Goal: Information Seeking & Learning: Stay updated

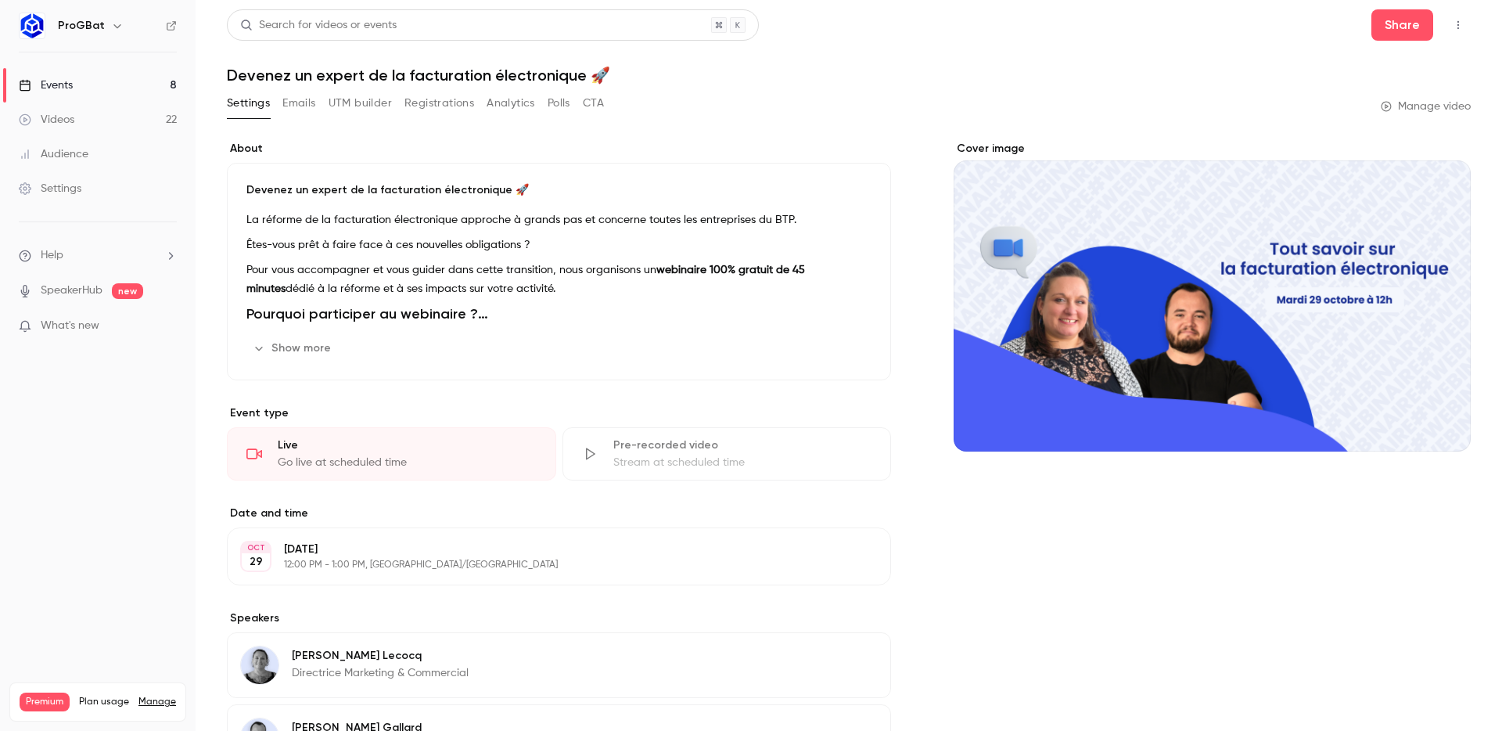
click at [88, 82] on link "Events 8" at bounding box center [98, 85] width 196 height 34
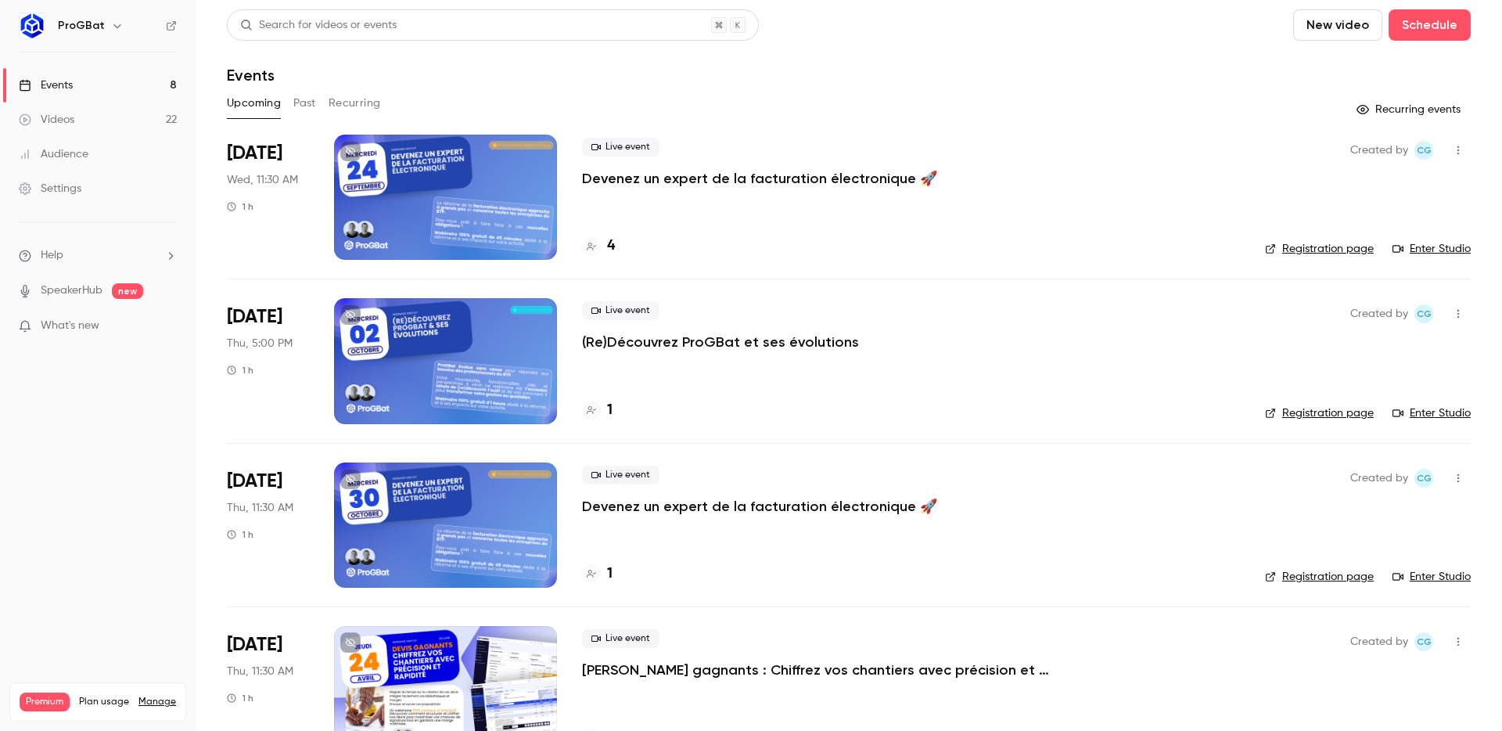
click at [1452, 152] on icon "button" at bounding box center [1458, 150] width 13 height 11
click at [1256, 189] on div at bounding box center [751, 365] width 1502 height 731
click at [260, 161] on span "[DATE]" at bounding box center [255, 153] width 56 height 25
click at [682, 354] on div "Live event (Re)Découvrez ProGBat et ses évolutions 1" at bounding box center [911, 360] width 658 height 125
click at [550, 344] on div at bounding box center [445, 360] width 223 height 125
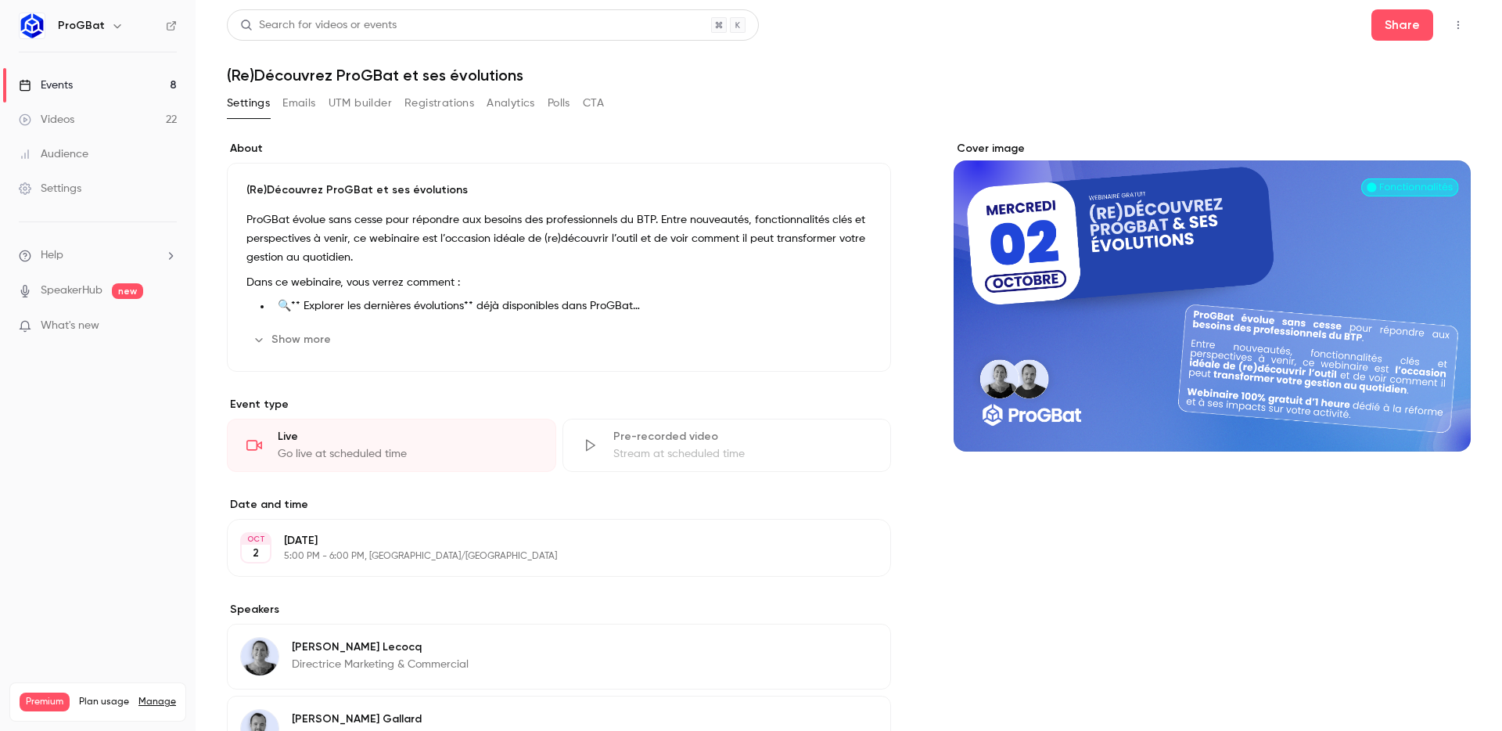
click at [68, 86] on div "Events" at bounding box center [46, 85] width 54 height 16
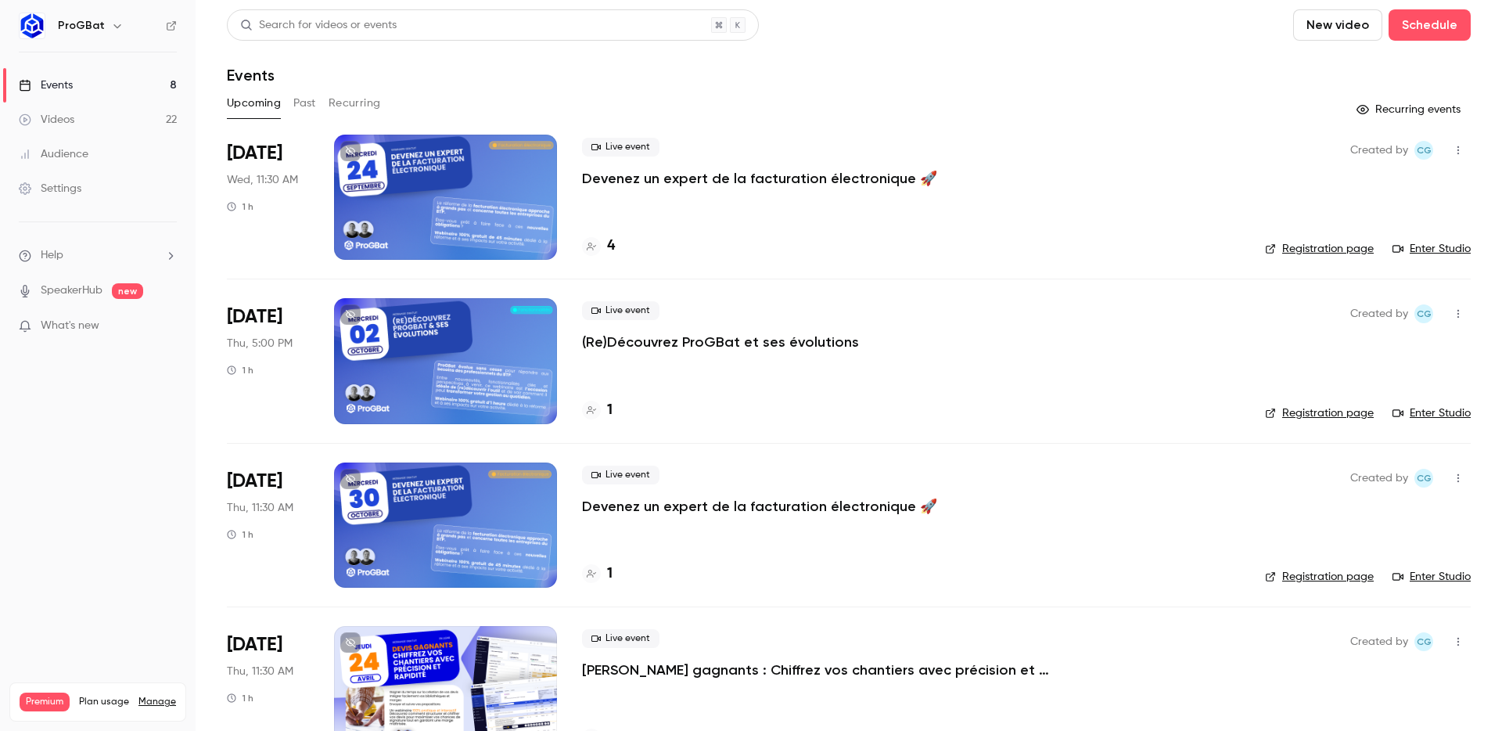
click at [511, 142] on div at bounding box center [445, 197] width 223 height 125
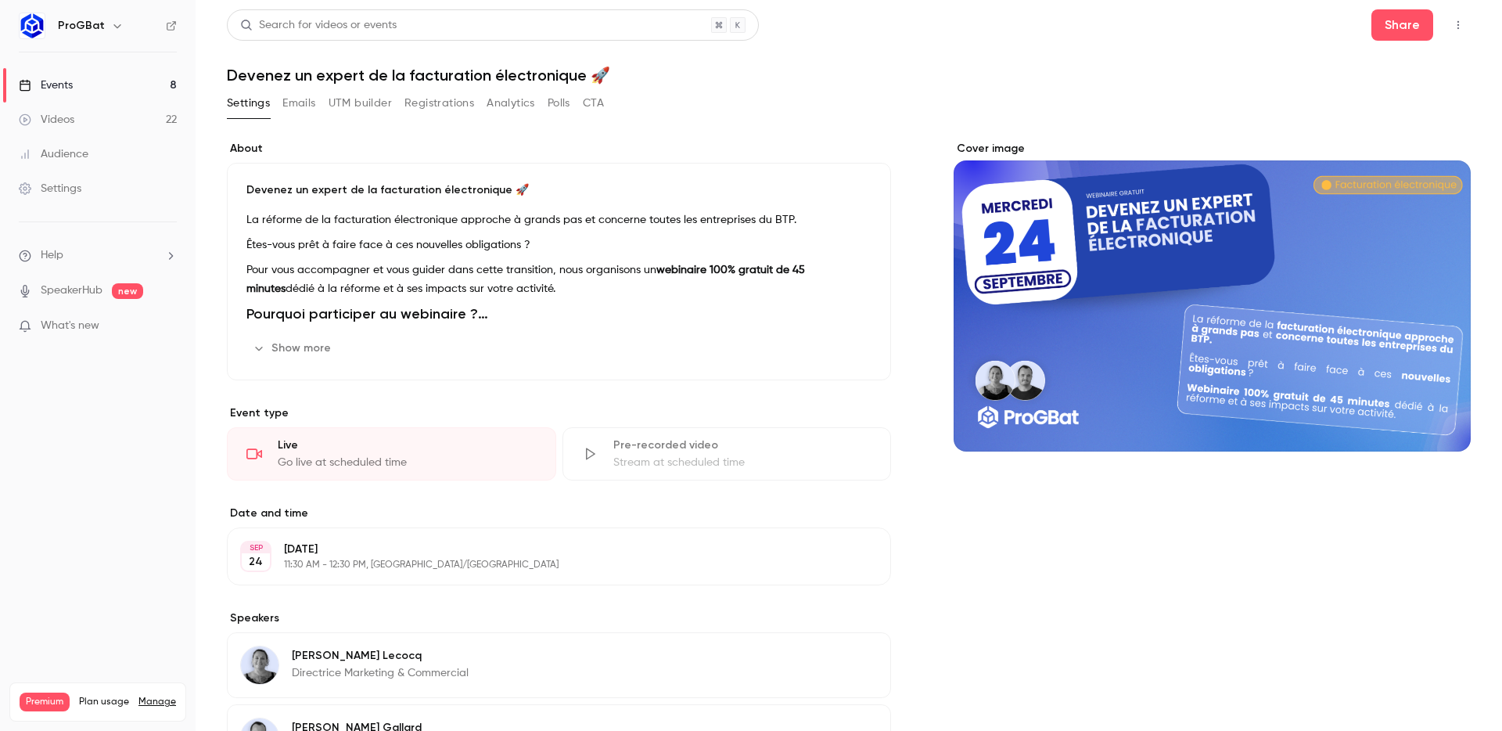
click at [251, 106] on button "Settings" at bounding box center [248, 103] width 43 height 25
click at [83, 90] on link "Events 8" at bounding box center [98, 85] width 196 height 34
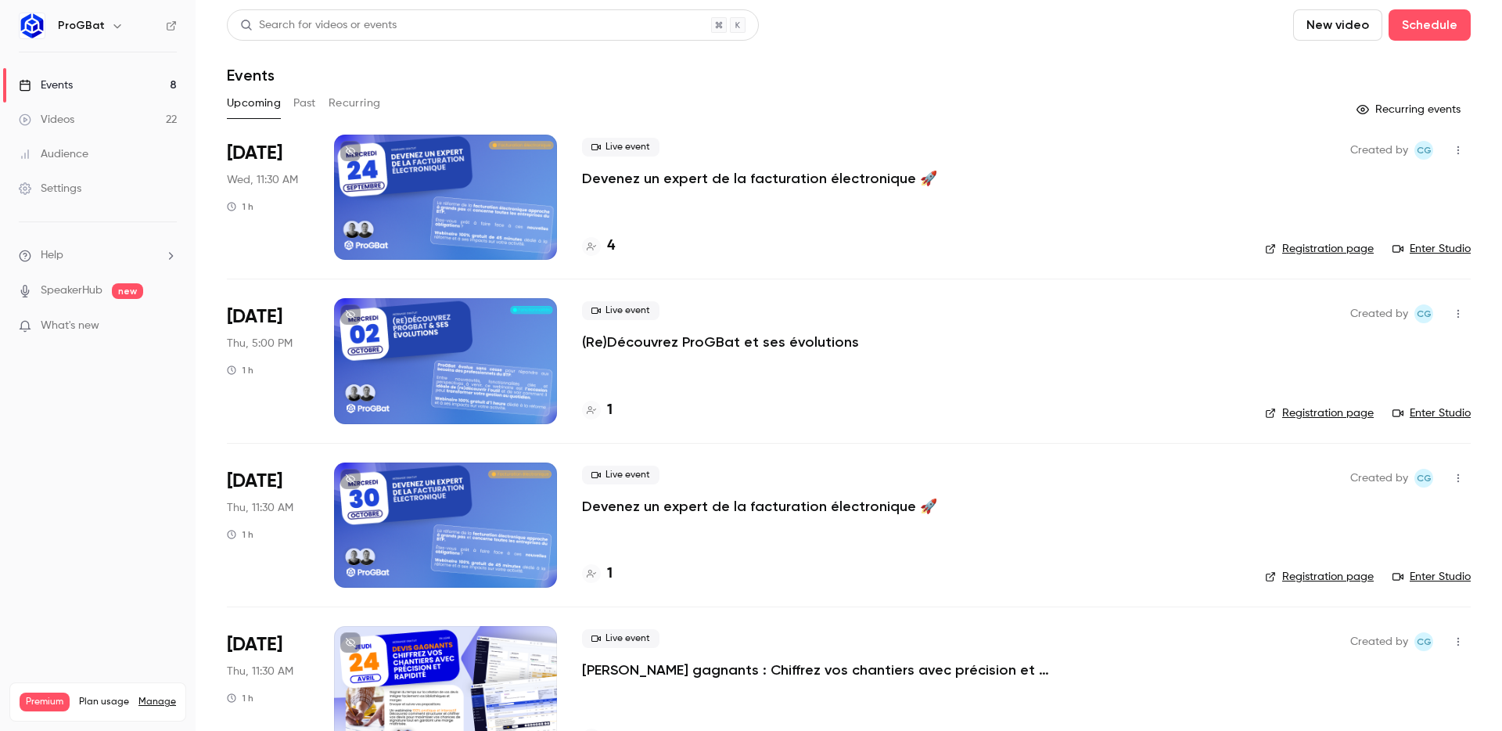
click at [347, 152] on icon at bounding box center [350, 150] width 9 height 9
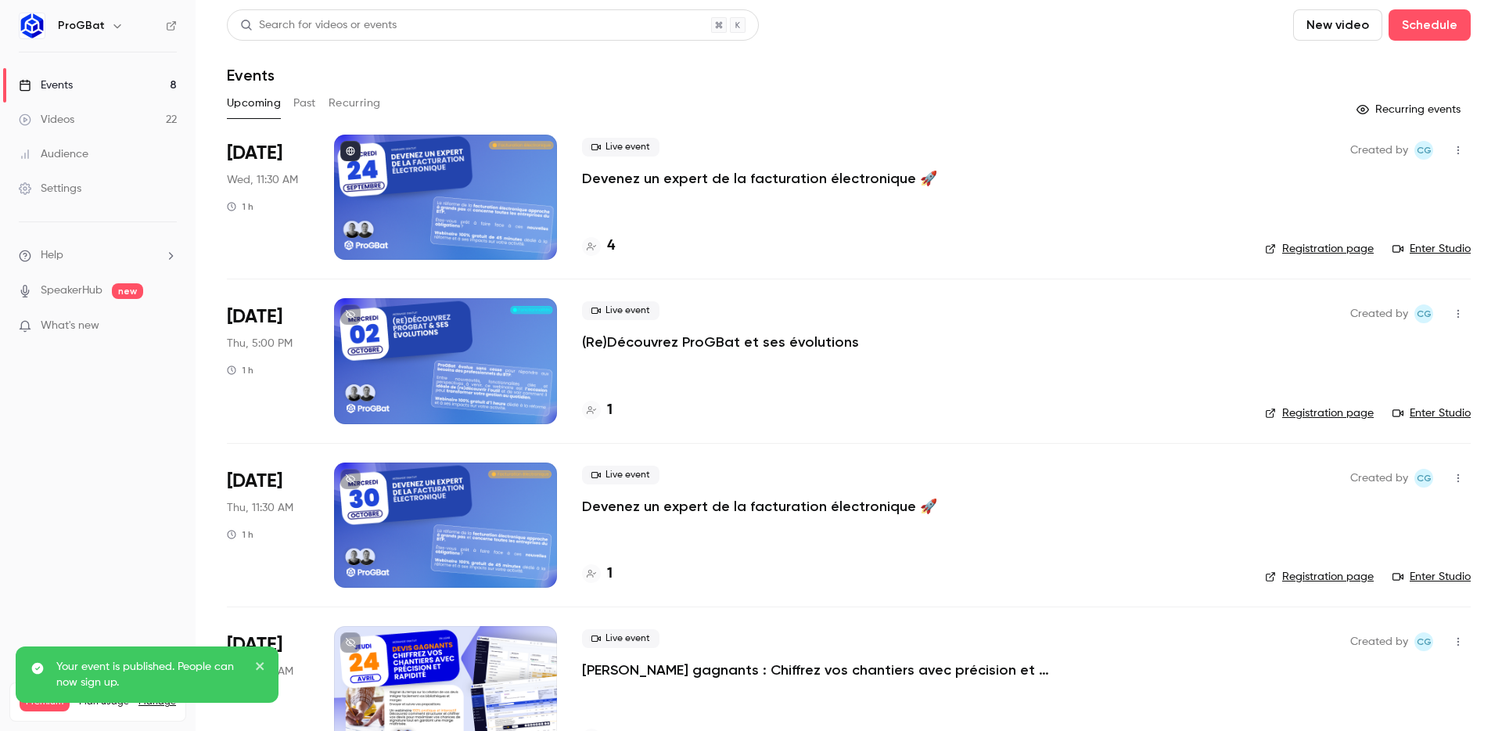
click at [350, 312] on icon at bounding box center [350, 314] width 9 height 9
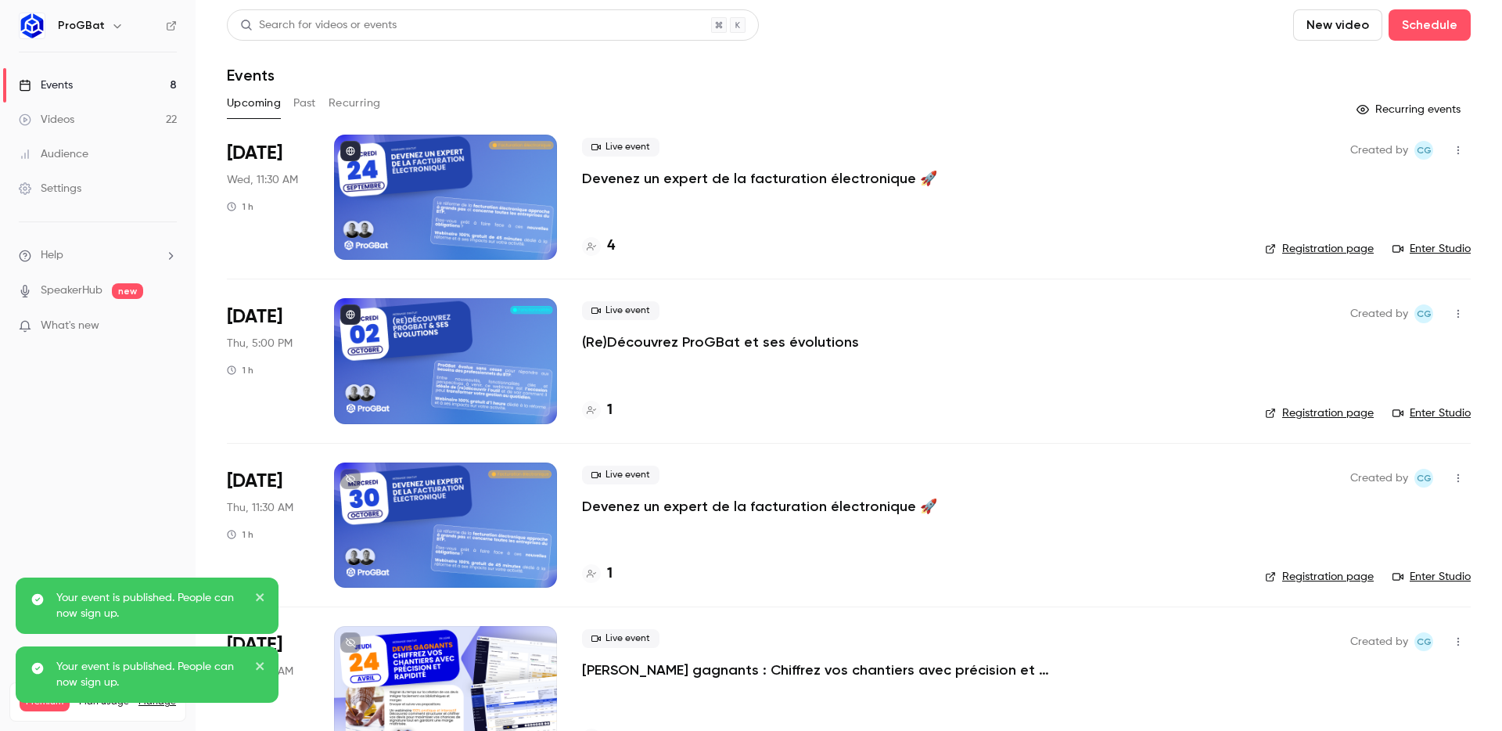
click at [354, 465] on div at bounding box center [445, 524] width 223 height 125
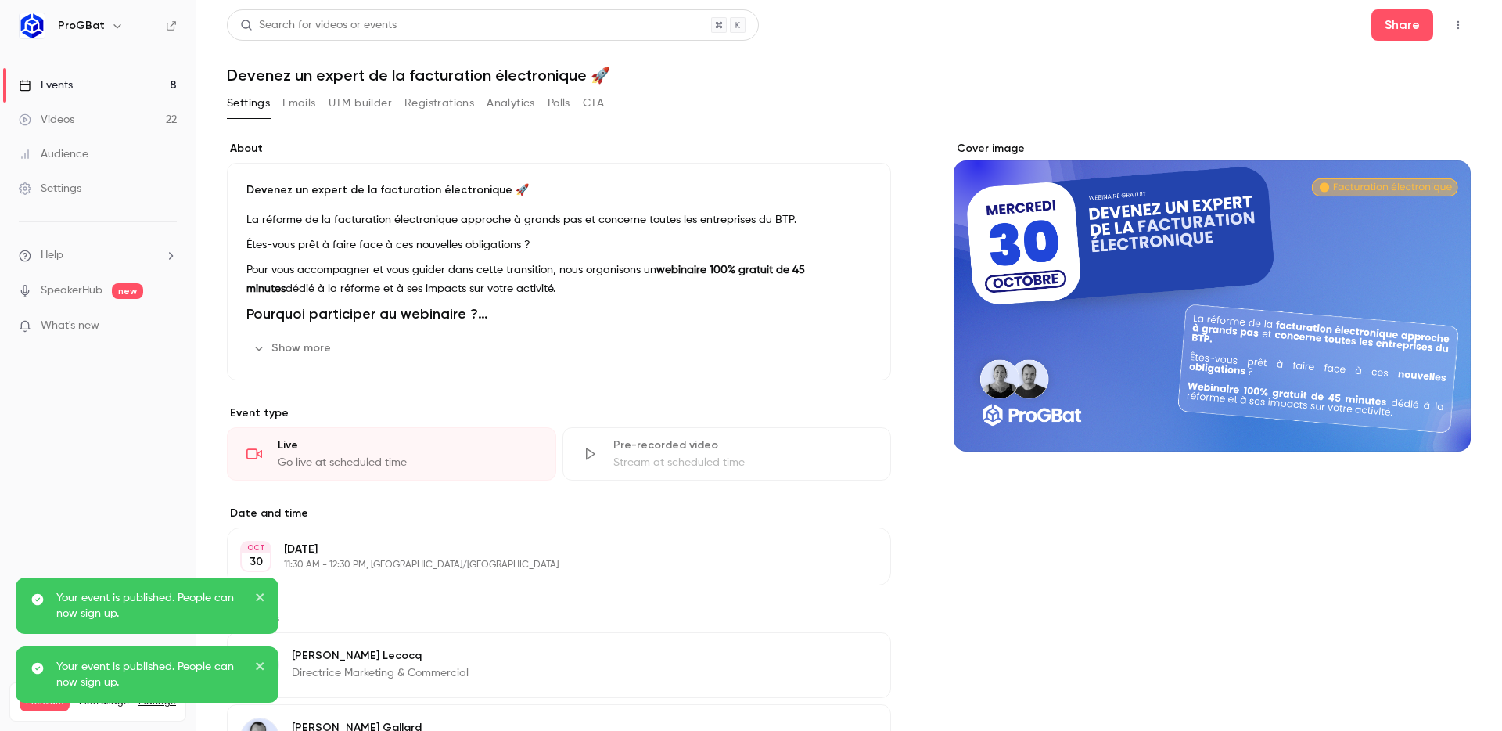
click at [113, 78] on link "Events 8" at bounding box center [98, 85] width 196 height 34
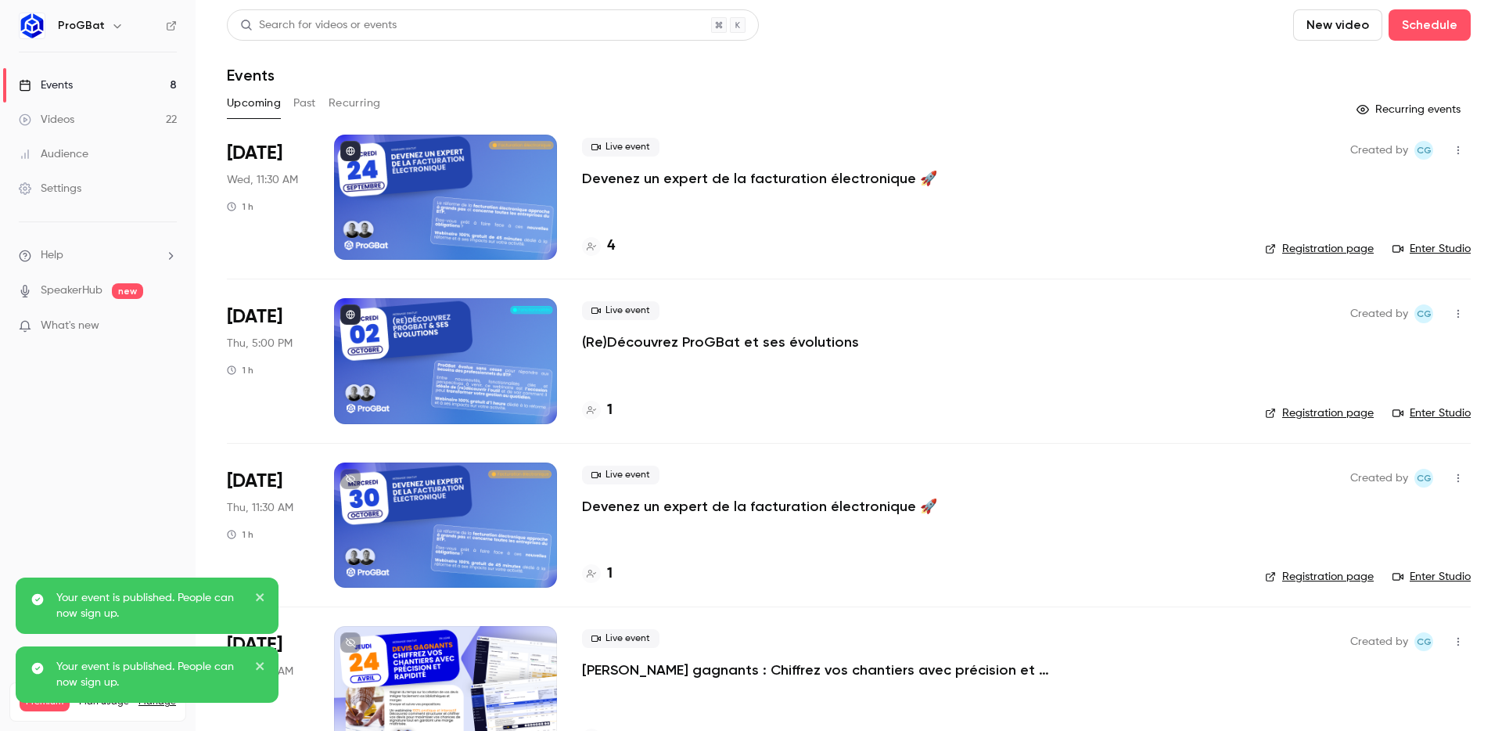
click at [347, 480] on icon at bounding box center [350, 478] width 9 height 9
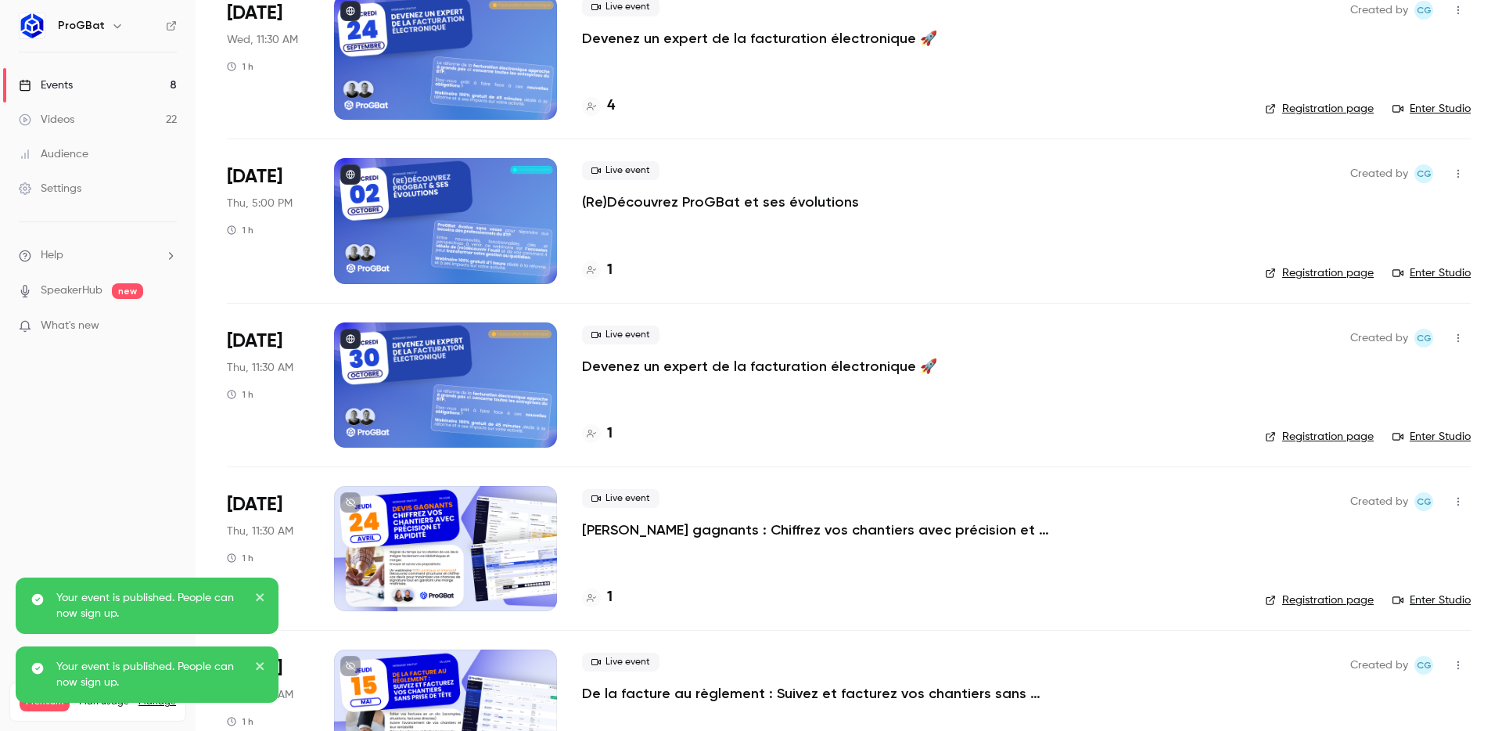
scroll to position [146, 0]
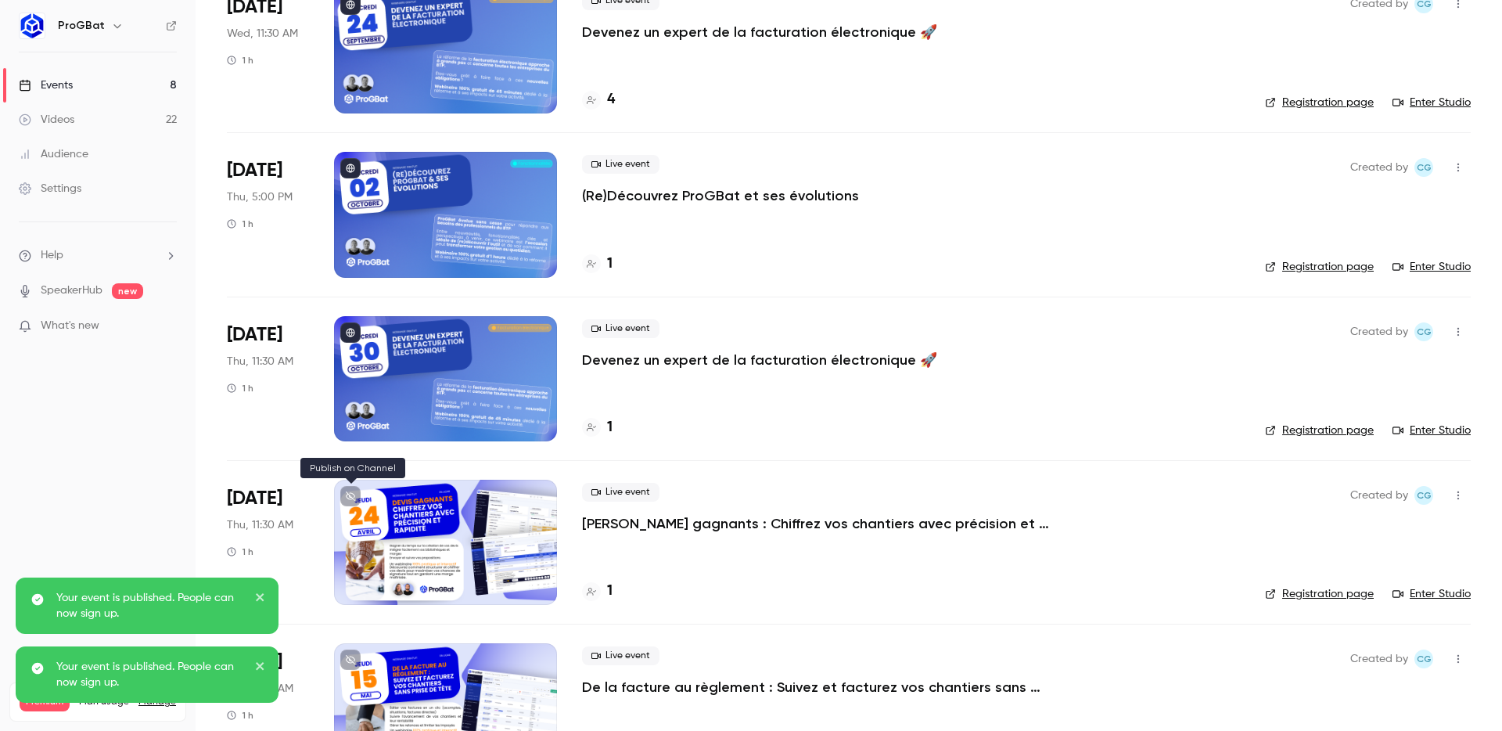
click at [352, 494] on icon at bounding box center [350, 495] width 9 height 9
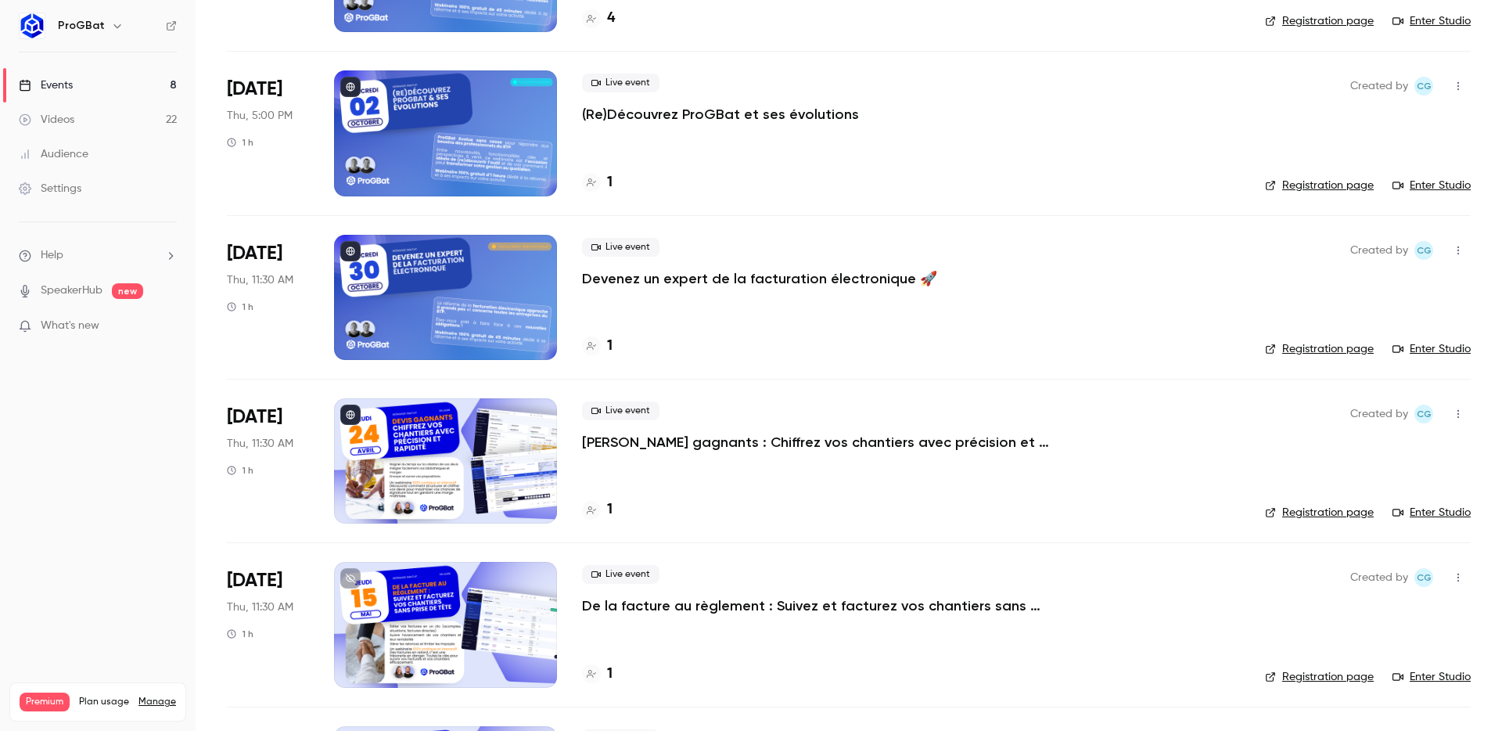
scroll to position [307, 0]
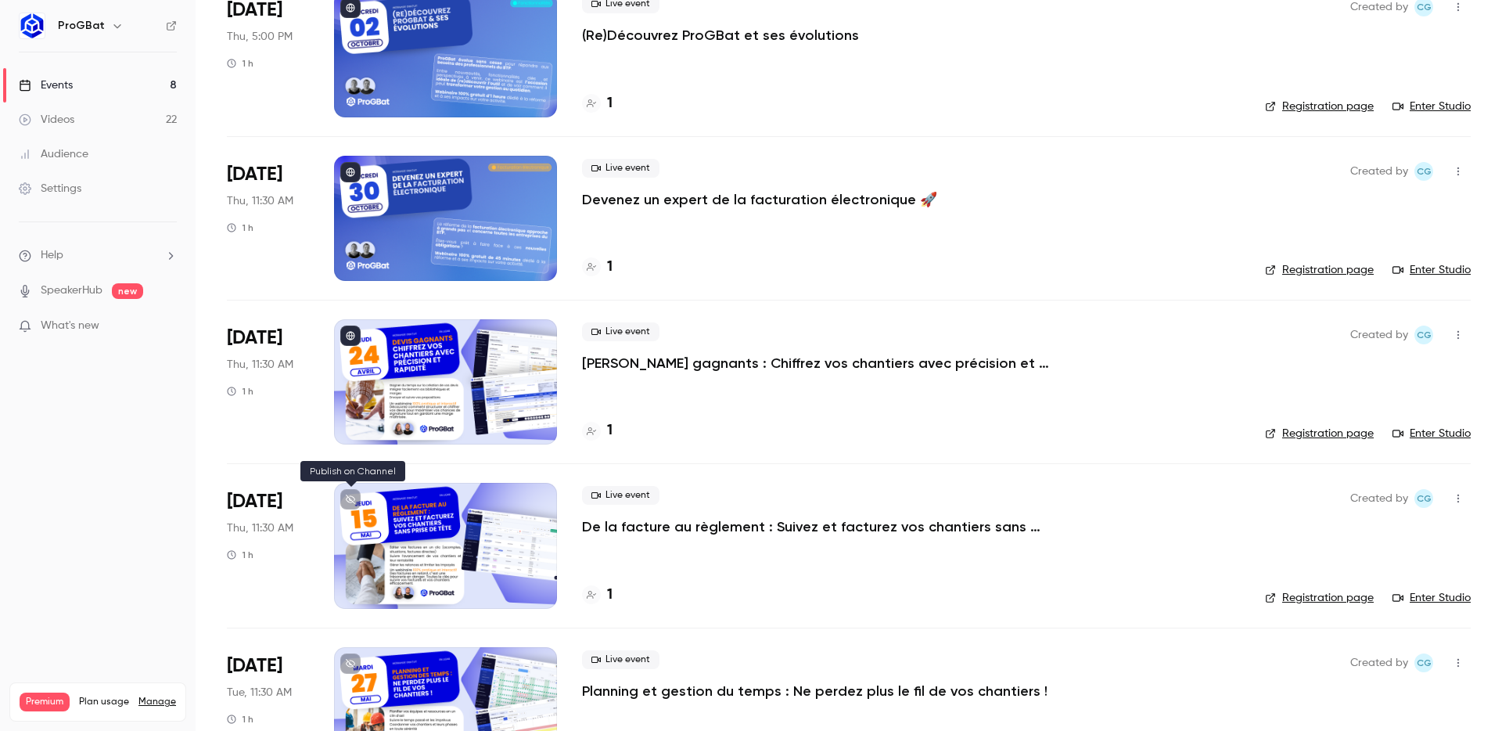
click at [353, 502] on icon at bounding box center [350, 499] width 9 height 9
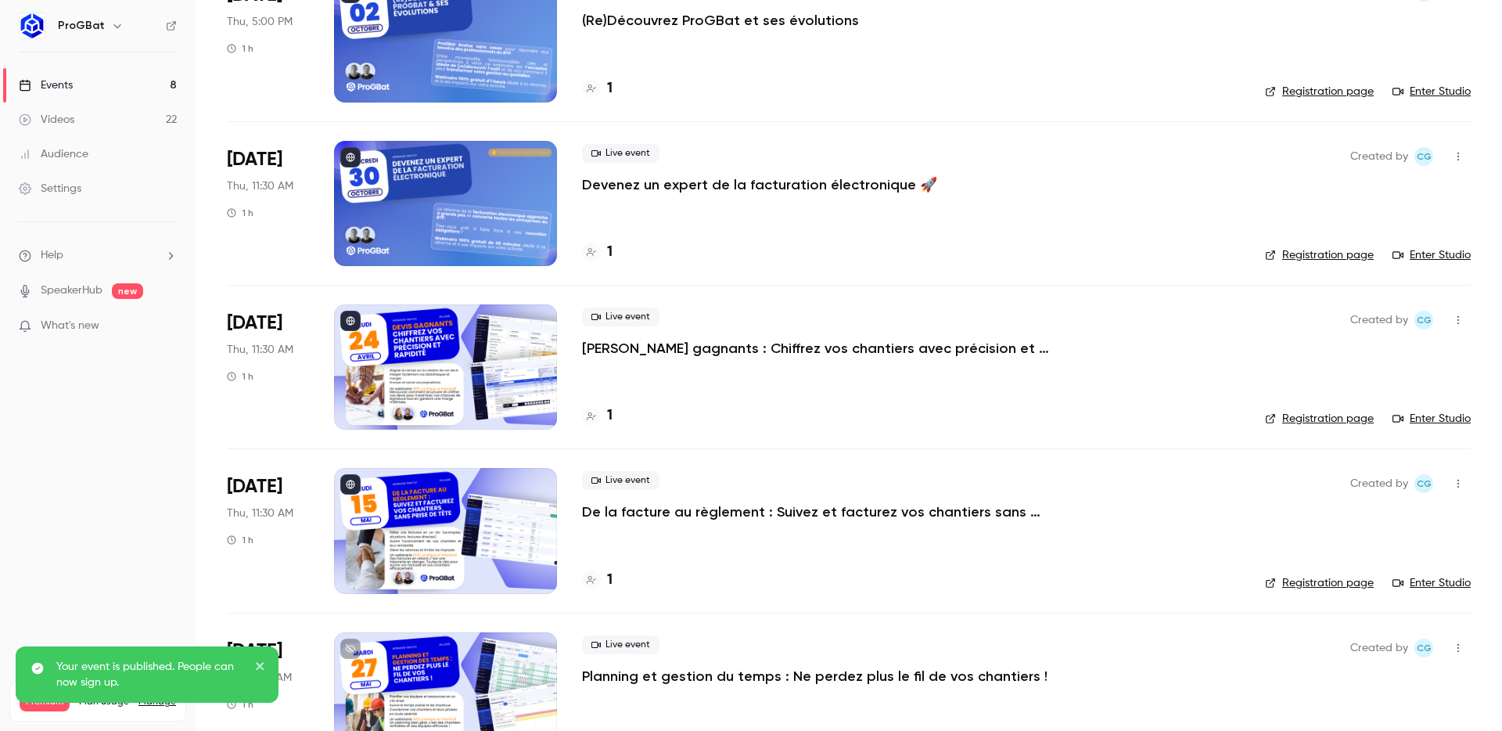
scroll to position [336, 0]
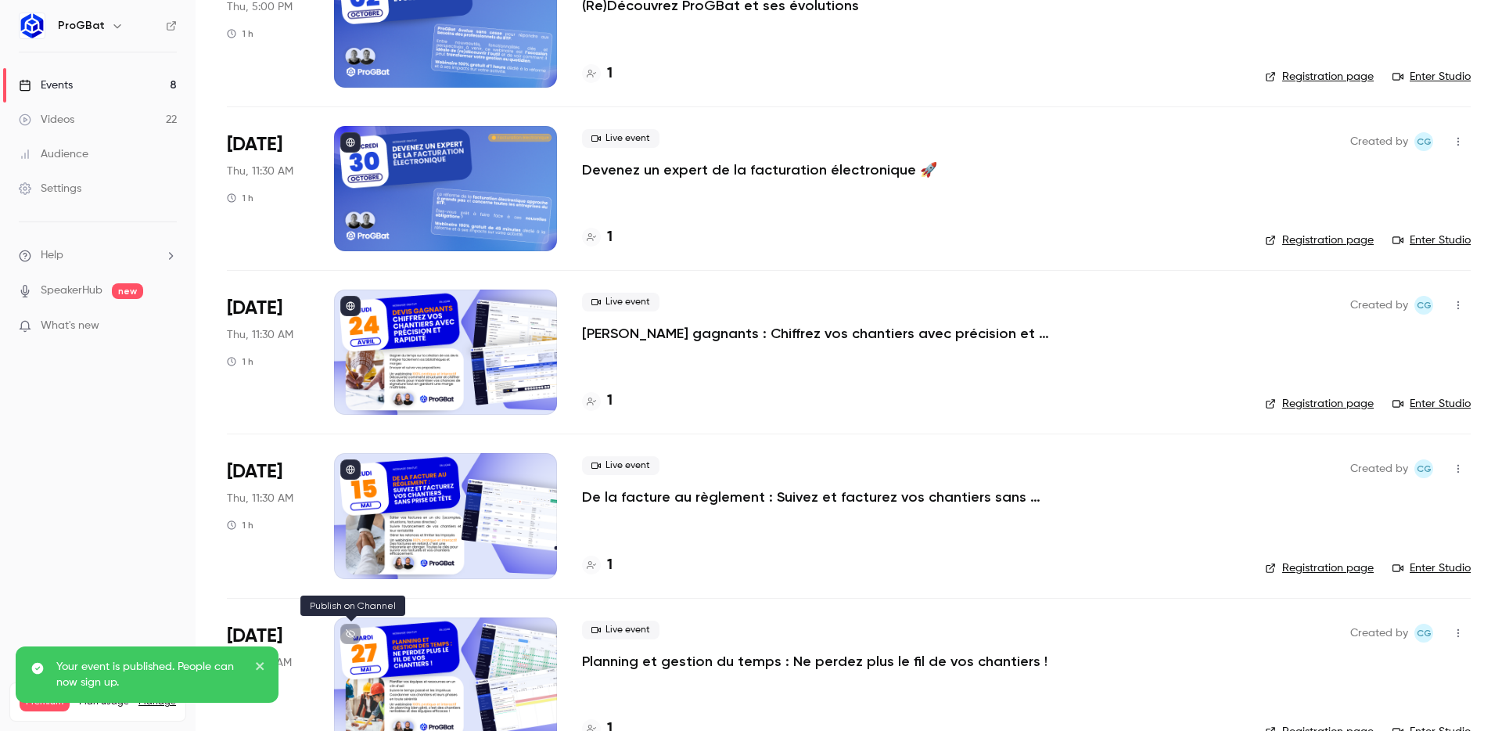
click at [347, 631] on icon at bounding box center [350, 633] width 9 height 9
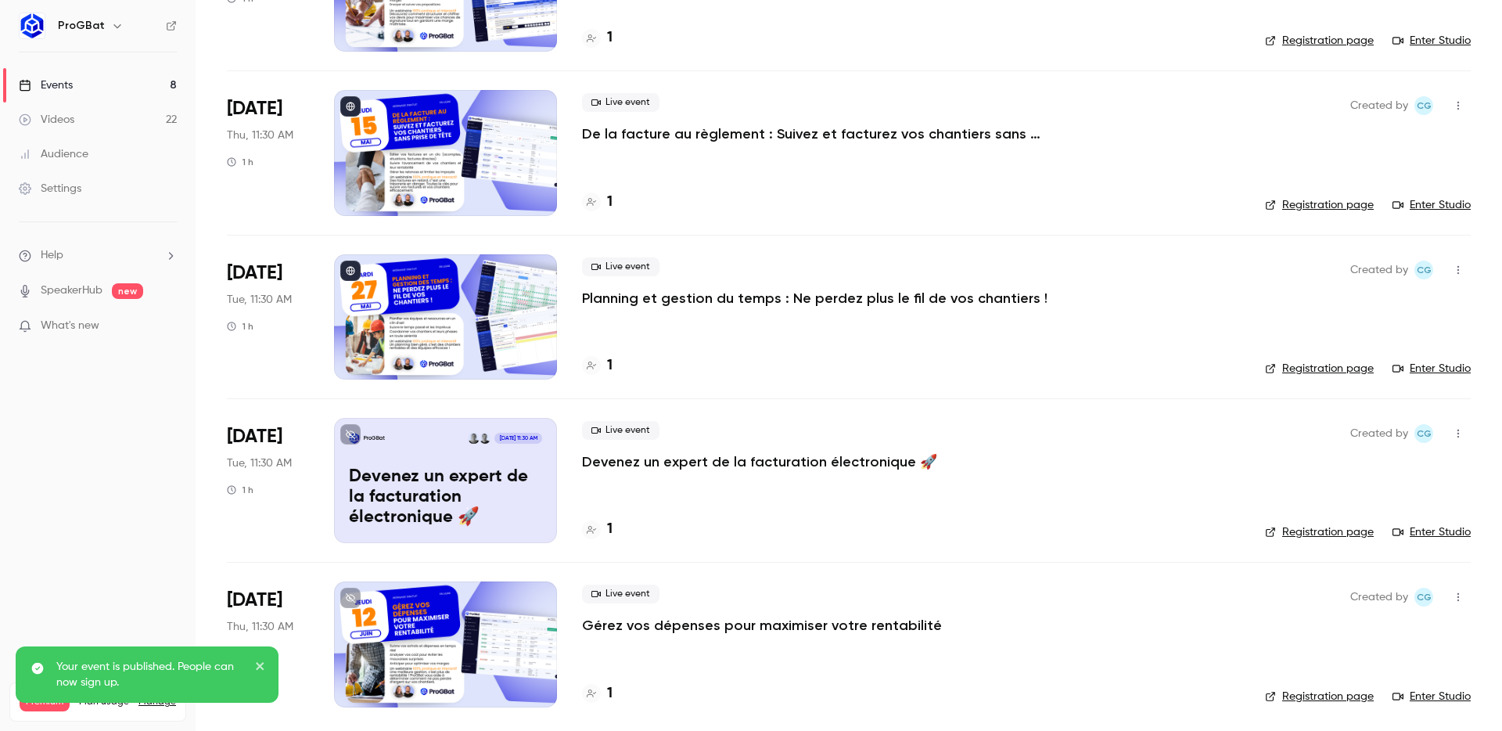
scroll to position [704, 0]
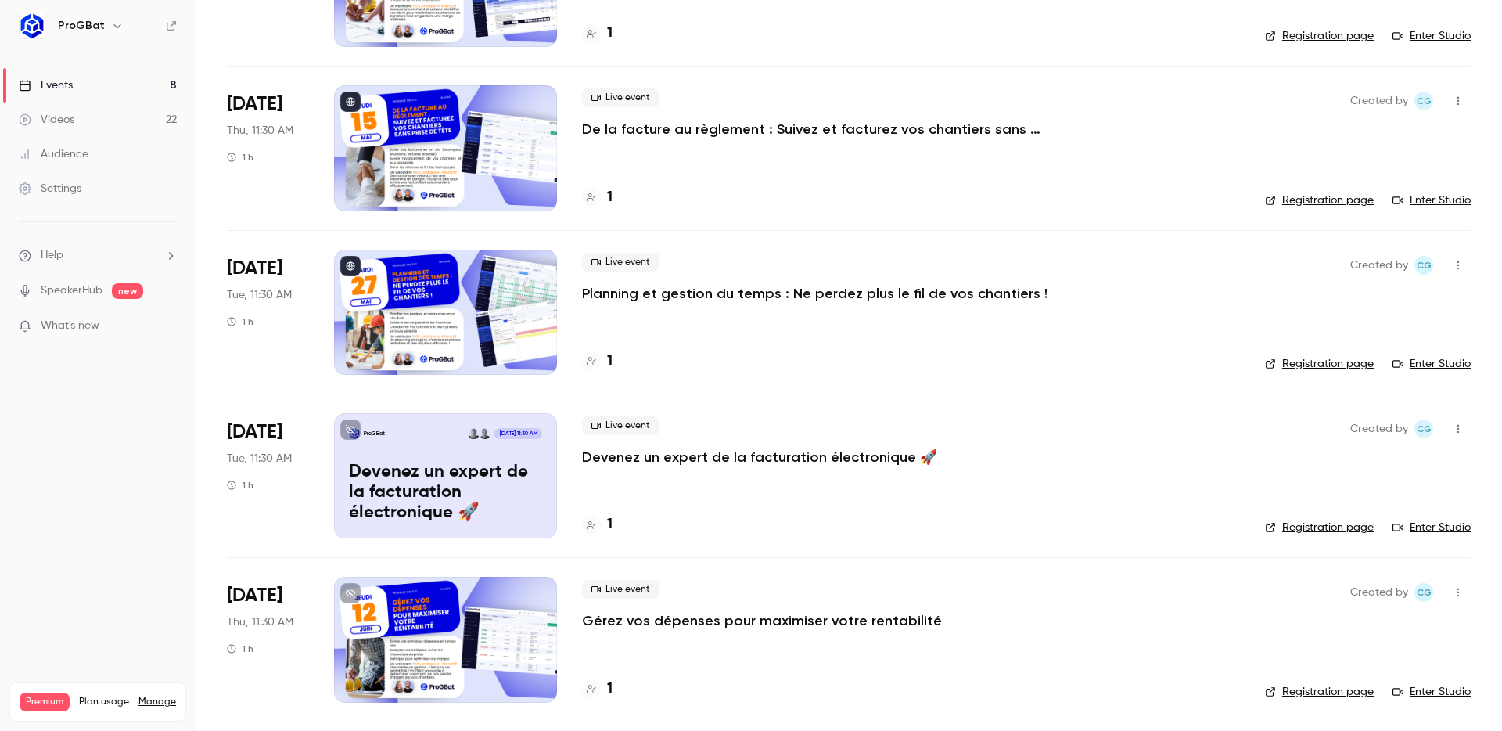
click at [350, 590] on icon at bounding box center [350, 592] width 9 height 9
click at [352, 429] on icon at bounding box center [350, 429] width 9 height 9
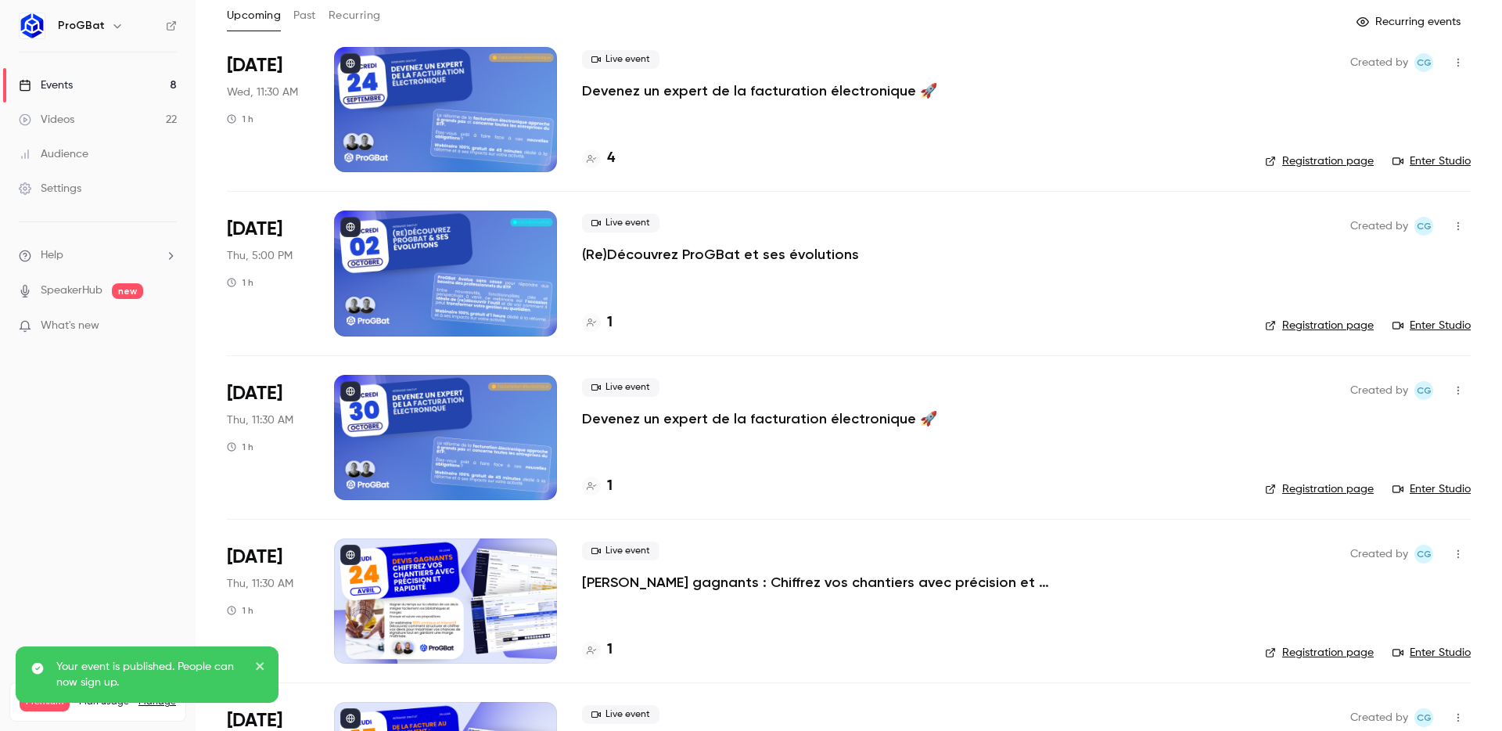
scroll to position [0, 0]
